Goal: Information Seeking & Learning: Learn about a topic

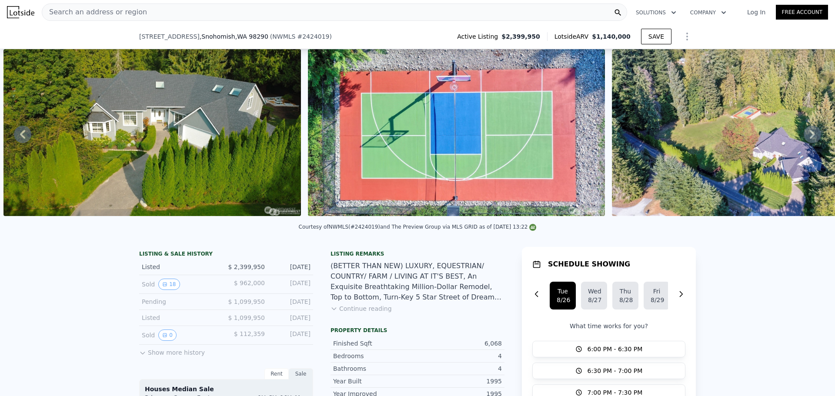
scroll to position [70, 0]
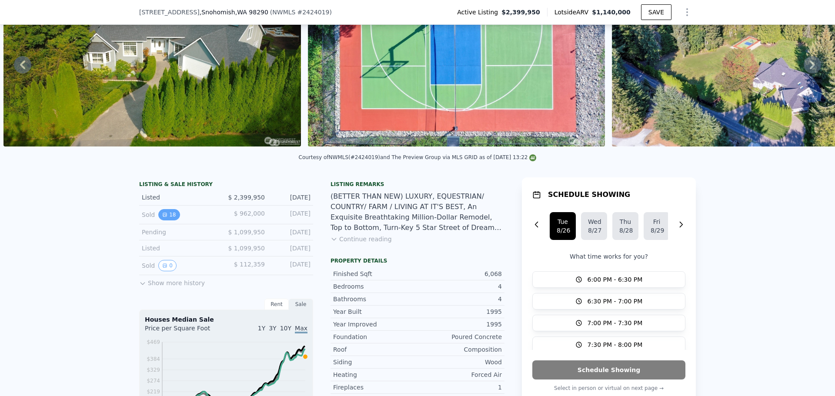
click at [168, 219] on button "18" at bounding box center [168, 214] width 21 height 11
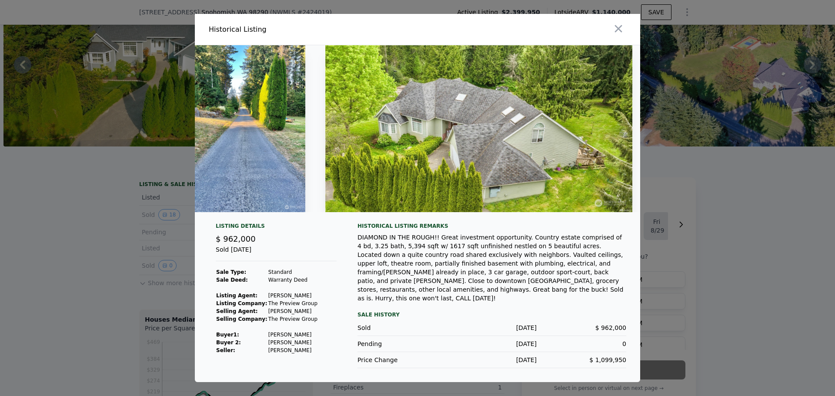
scroll to position [0, 3301]
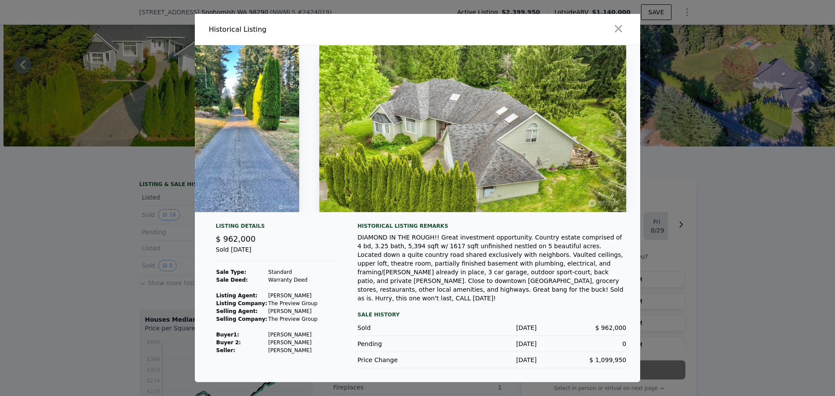
drag, startPoint x: 464, startPoint y: 266, endPoint x: 432, endPoint y: 266, distance: 31.8
click at [432, 266] on div "DIAMOND IN THE ROUGH!! Great investment opportunity. Country estate comprised o…" at bounding box center [492, 268] width 269 height 70
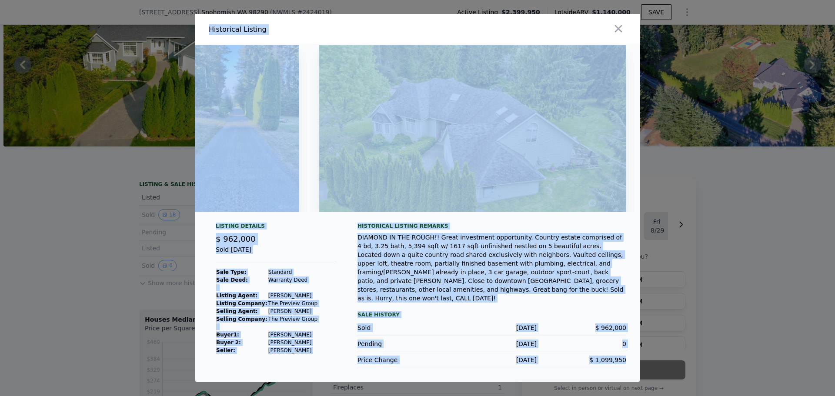
drag, startPoint x: 210, startPoint y: 32, endPoint x: 635, endPoint y: 354, distance: 533.8
click at [635, 354] on div "Historical Listing Listing Details $ 962,000 Sold [DATE] Sale Type: Standard Sa…" at bounding box center [417, 198] width 445 height 368
copy div "Loremipsum Dolorsi Ametcon Adipisc $ 053,472 Elit Sed 04, 7100 Doei Temp: Incid…"
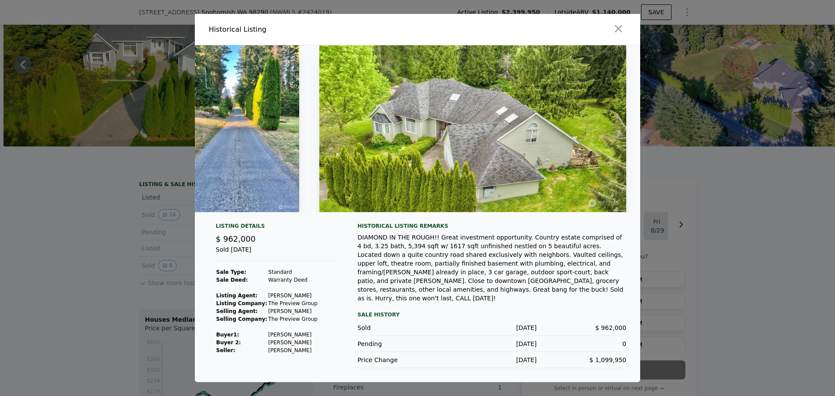
click at [719, 253] on div at bounding box center [417, 198] width 835 height 396
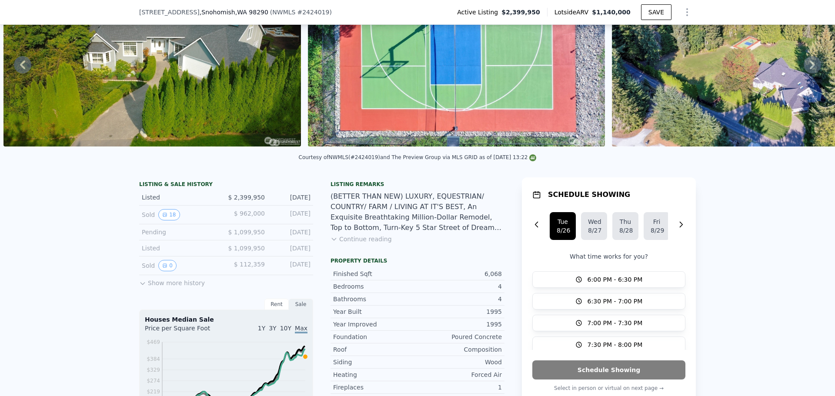
scroll to position [3, 0]
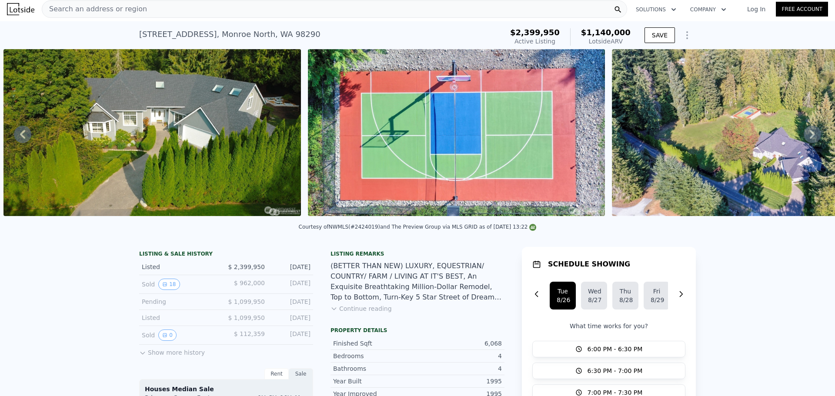
click at [164, 141] on img at bounding box center [151, 132] width 297 height 167
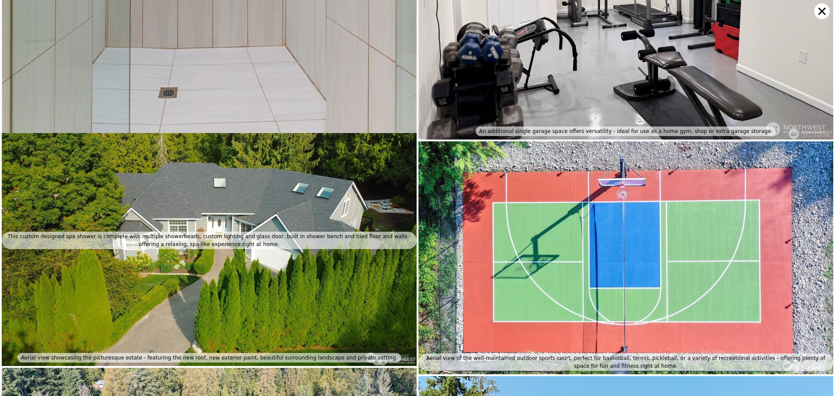
scroll to position [5482, 0]
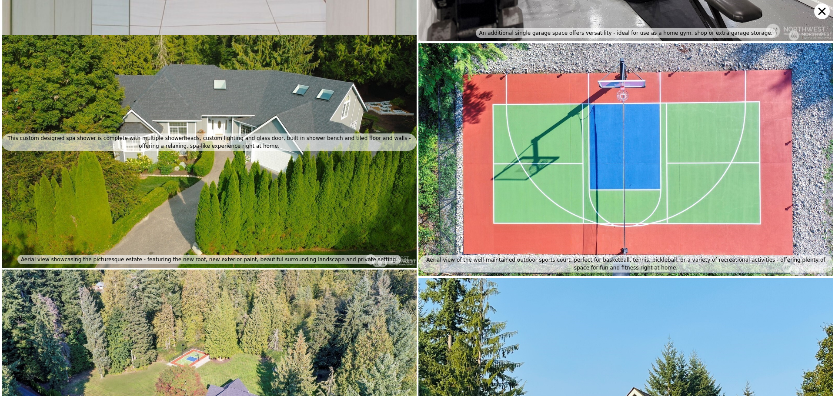
click at [826, 7] on icon at bounding box center [822, 11] width 16 height 16
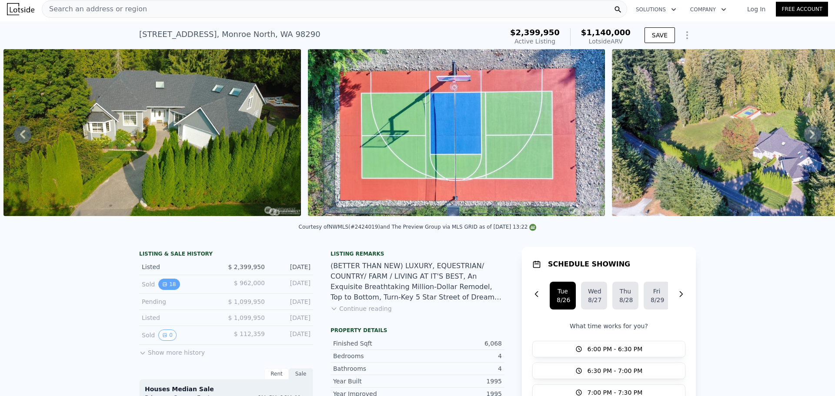
click at [158, 290] on button "18" at bounding box center [168, 284] width 21 height 11
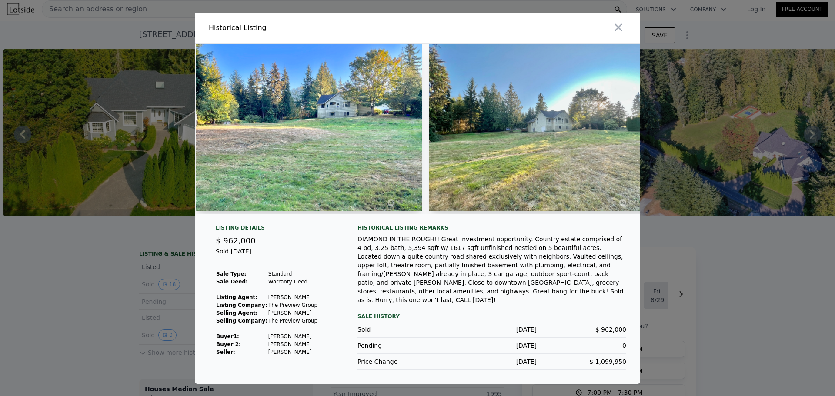
scroll to position [0, 2169]
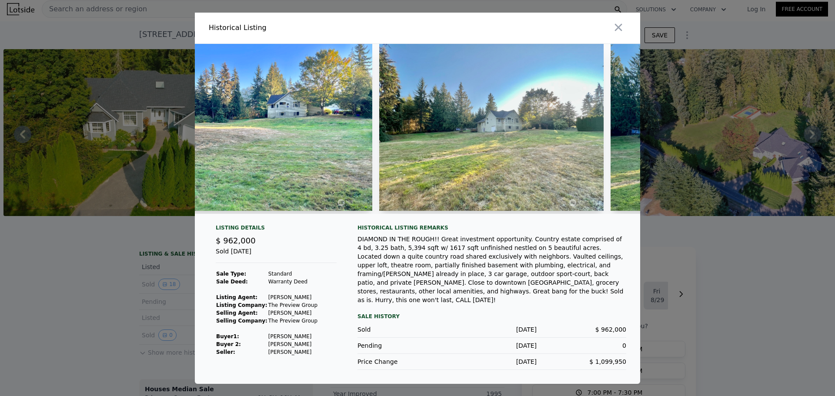
click at [63, 161] on div at bounding box center [417, 198] width 835 height 396
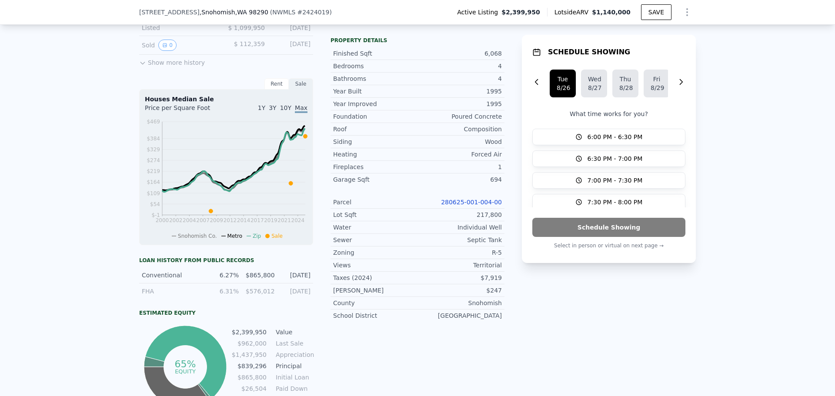
scroll to position [73, 0]
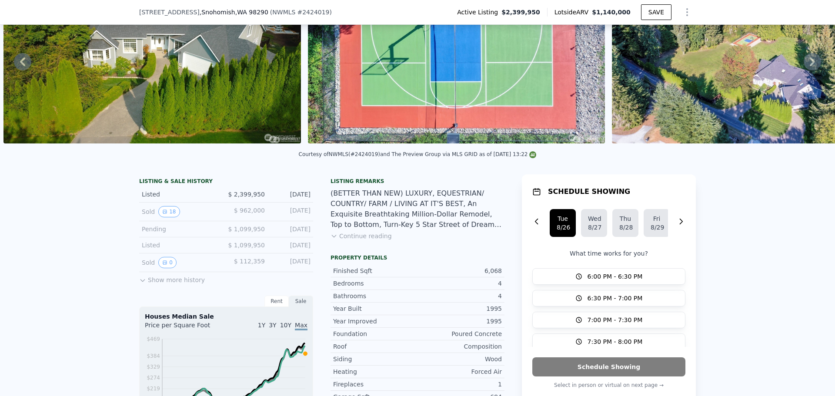
click at [332, 237] on icon at bounding box center [334, 236] width 4 height 2
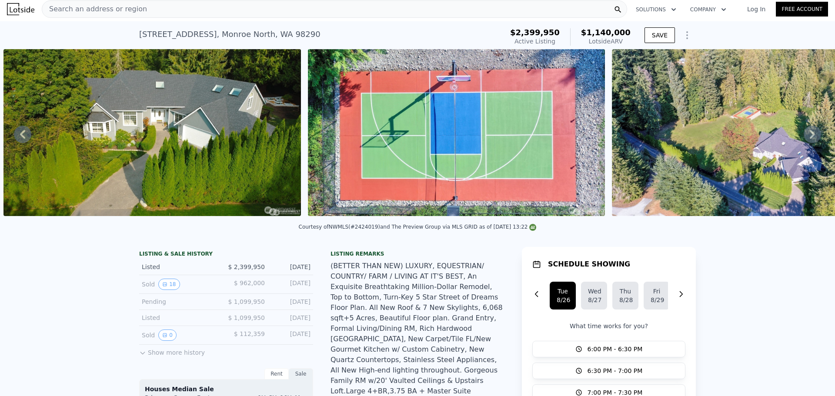
scroll to position [0, 0]
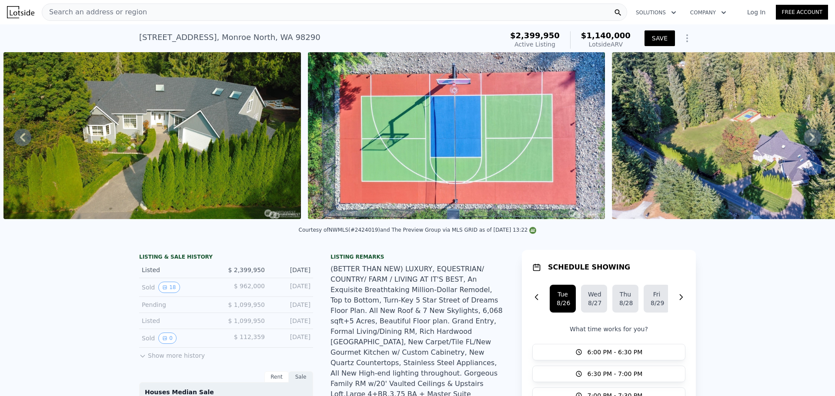
click at [655, 34] on button "SAVE" at bounding box center [660, 38] width 30 height 16
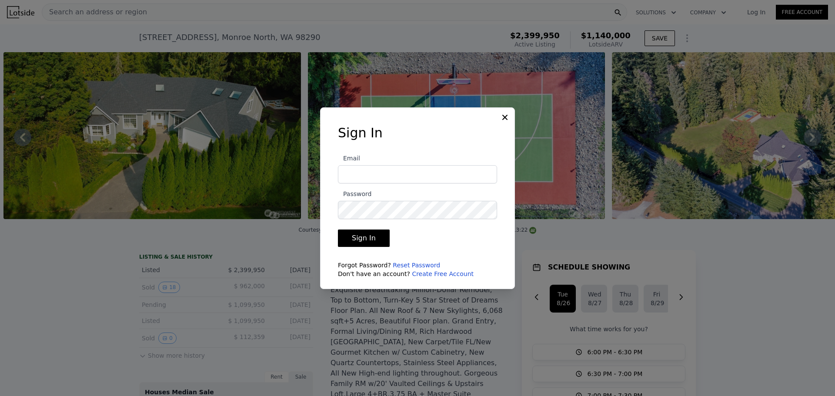
click at [506, 116] on icon at bounding box center [504, 116] width 5 height 5
